Goal: Task Accomplishment & Management: Manage account settings

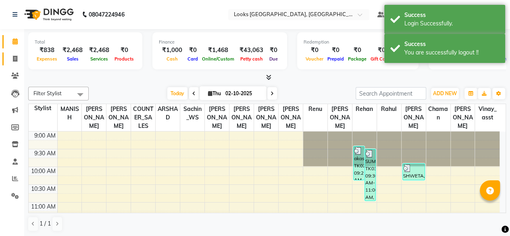
click at [17, 64] on link "Invoice" at bounding box center [11, 58] width 19 height 13
select select "4718"
select select "service"
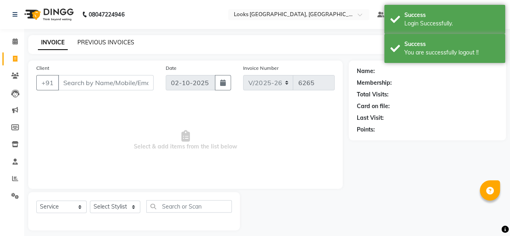
click at [120, 43] on link "PREVIOUS INVOICES" at bounding box center [105, 42] width 57 height 7
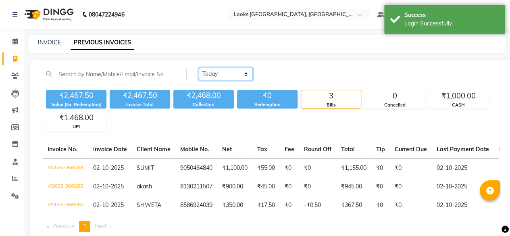
drag, startPoint x: 219, startPoint y: 75, endPoint x: 228, endPoint y: 100, distance: 26.0
click at [228, 100] on div "[DATE] [DATE] Custom Range ₹2,467.50 Value (Ex. Redemption) ₹2,467.50 Invoice T…" at bounding box center [271, 99] width 466 height 63
select select "[DATE]"
click at [199, 68] on select "[DATE] [DATE] Custom Range" at bounding box center [226, 74] width 54 height 13
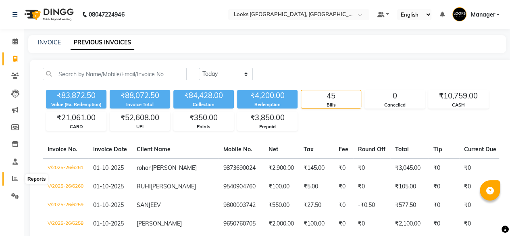
click at [16, 178] on icon at bounding box center [15, 179] width 6 height 6
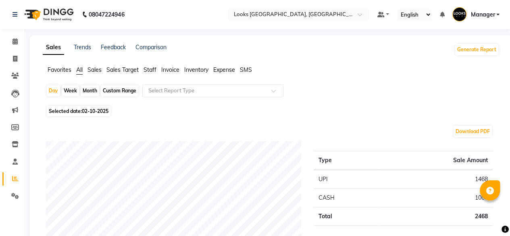
click at [95, 92] on div "Month" at bounding box center [90, 90] width 19 height 11
select select "10"
select select "2025"
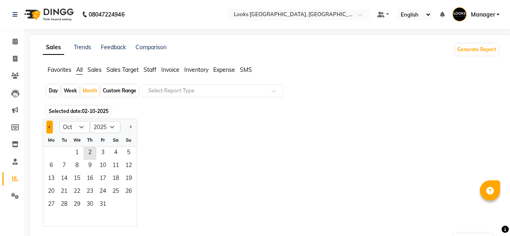
click at [48, 125] on button "Previous month" at bounding box center [49, 127] width 6 height 13
select select "9"
click at [49, 155] on span "1" at bounding box center [51, 153] width 13 height 13
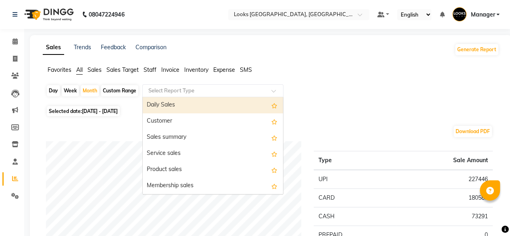
click at [186, 92] on input "text" at bounding box center [205, 91] width 116 height 8
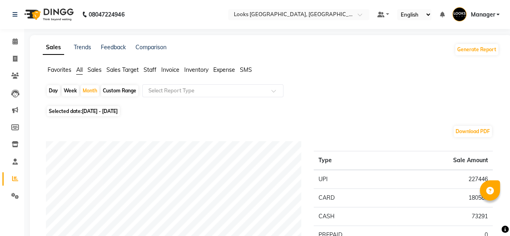
click at [93, 73] on span "Sales" at bounding box center [95, 69] width 14 height 7
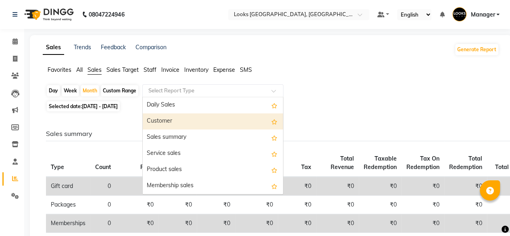
drag, startPoint x: 157, startPoint y: 90, endPoint x: 184, endPoint y: 165, distance: 79.6
click at [184, 97] on ng-select "Select Report Type Daily Sales Customer Sales summary Service sales Product sal…" at bounding box center [212, 90] width 141 height 13
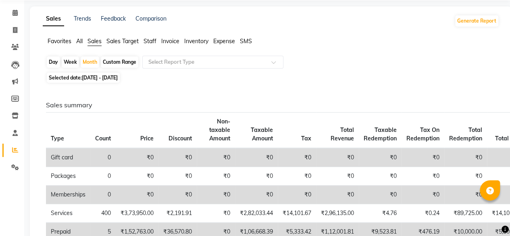
click at [150, 45] on li "Staff" at bounding box center [150, 41] width 13 height 8
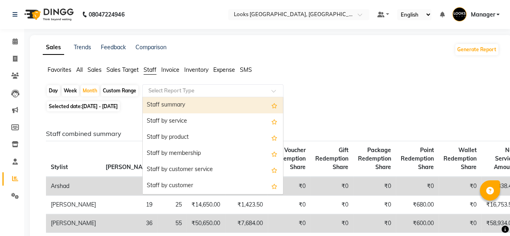
click at [174, 94] on input "text" at bounding box center [205, 91] width 116 height 8
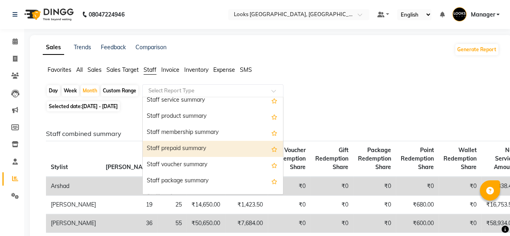
scroll to position [199, 0]
click at [210, 148] on div "Staff prepaid summary" at bounding box center [213, 148] width 140 height 16
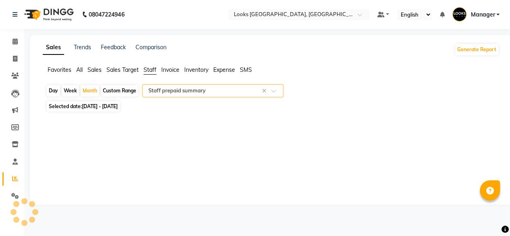
select select "full_report"
select select "csv"
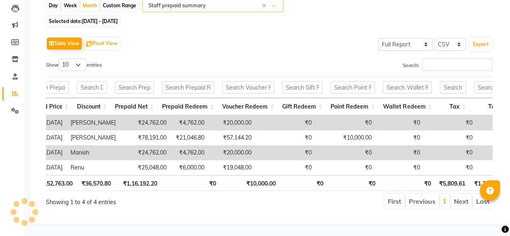
scroll to position [0, 0]
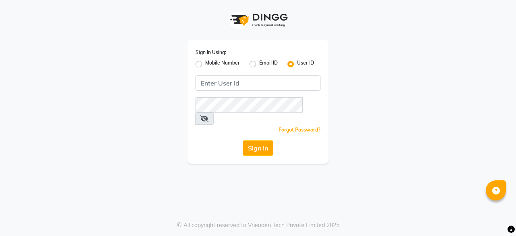
click at [406, 76] on div "Sign In Using: Mobile Number Email ID User ID Remember me Forgot Password? Sign…" at bounding box center [258, 82] width 460 height 164
